Goal: Information Seeking & Learning: Learn about a topic

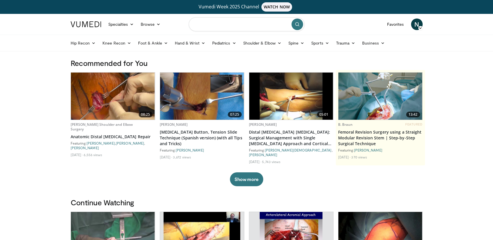
click at [216, 25] on input "Search topics, interventions" at bounding box center [247, 24] width 116 height 14
type input "**********"
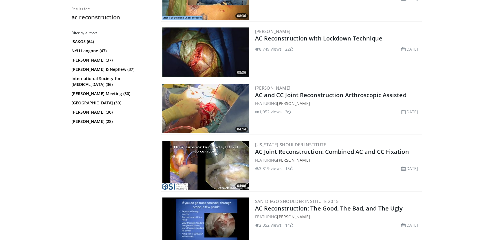
scroll to position [619, 0]
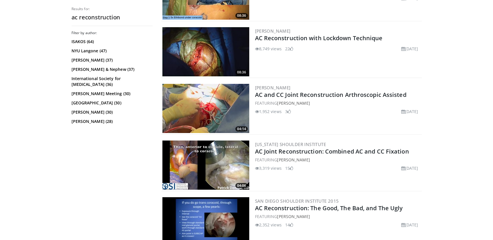
click at [213, 46] on img at bounding box center [205, 51] width 87 height 49
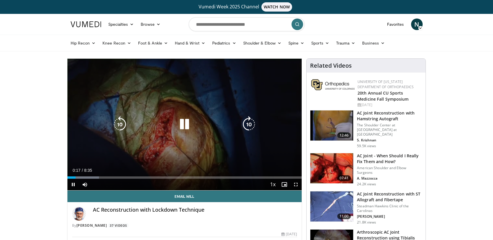
click at [253, 126] on icon "Video Player" at bounding box center [249, 124] width 16 height 16
click at [120, 124] on icon "Video Player" at bounding box center [120, 124] width 16 height 16
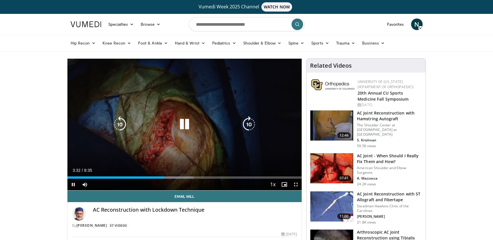
click at [187, 119] on icon "Video Player" at bounding box center [184, 124] width 16 height 16
click at [182, 126] on icon "Video Player" at bounding box center [184, 124] width 16 height 16
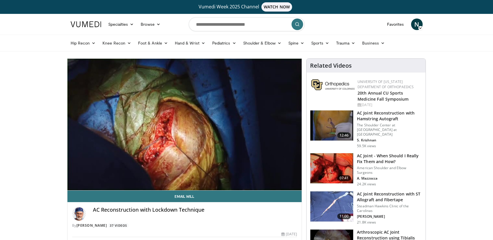
click at [328, 128] on img at bounding box center [331, 126] width 43 height 30
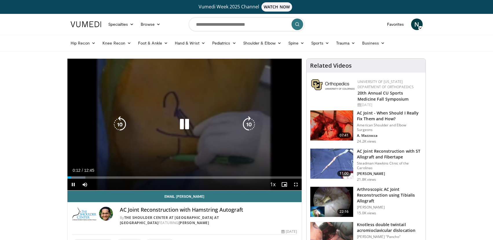
click at [250, 125] on icon "Video Player" at bounding box center [249, 124] width 16 height 16
click at [189, 124] on icon "Video Player" at bounding box center [184, 124] width 16 height 16
